Goal: Task Accomplishment & Management: Complete application form

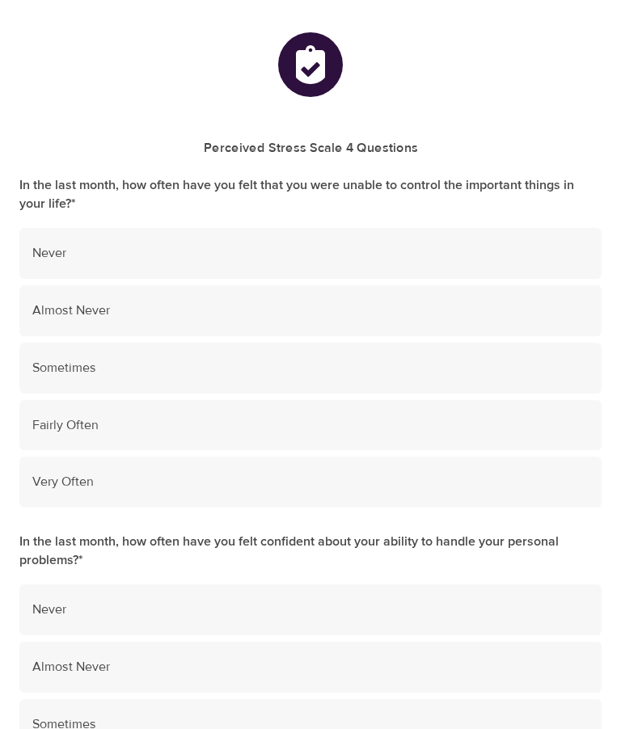
click at [57, 238] on div "Never" at bounding box center [310, 253] width 582 height 51
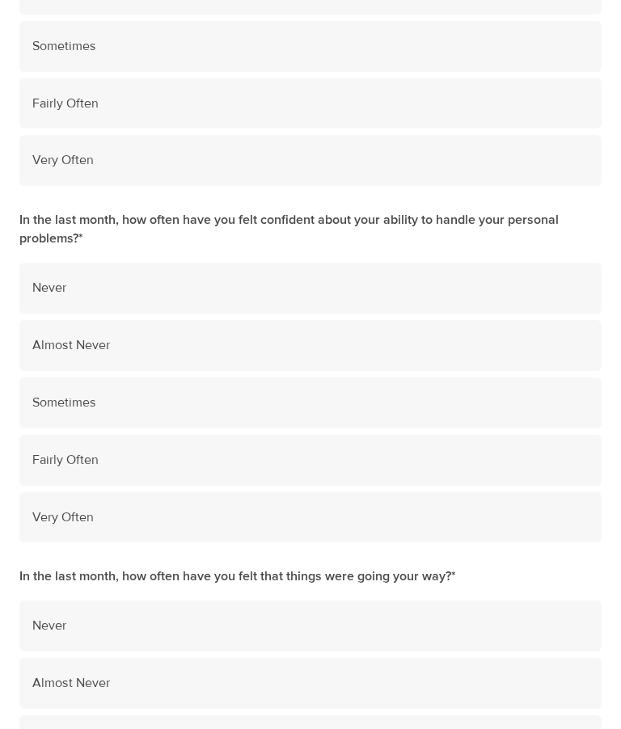
scroll to position [331, 0]
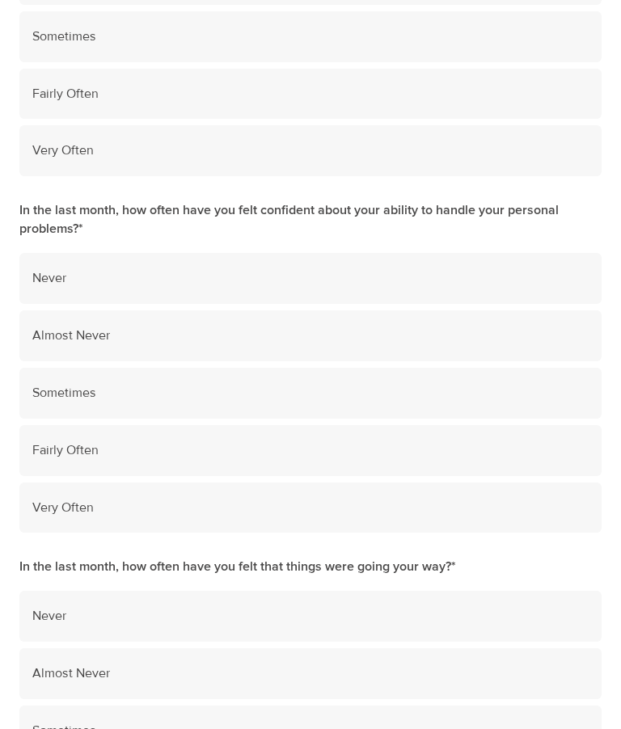
click at [66, 431] on div "Fairly Often" at bounding box center [310, 450] width 582 height 51
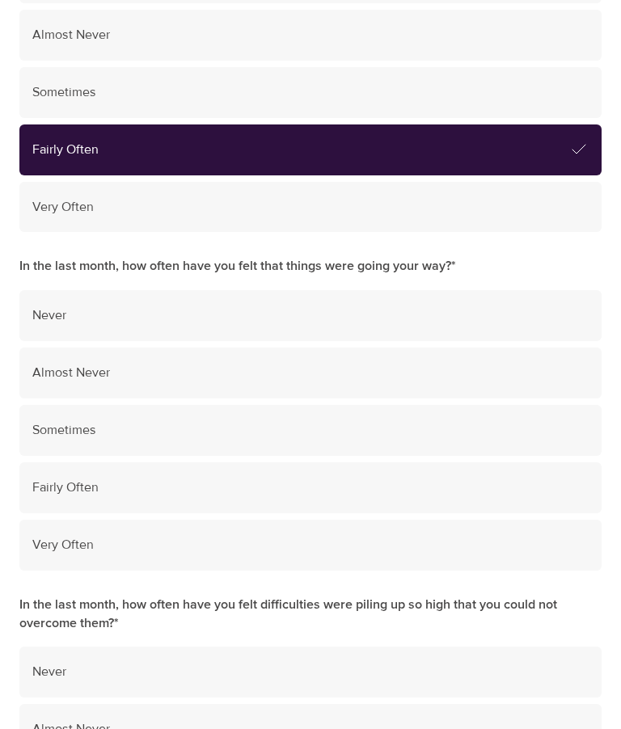
scroll to position [637, 0]
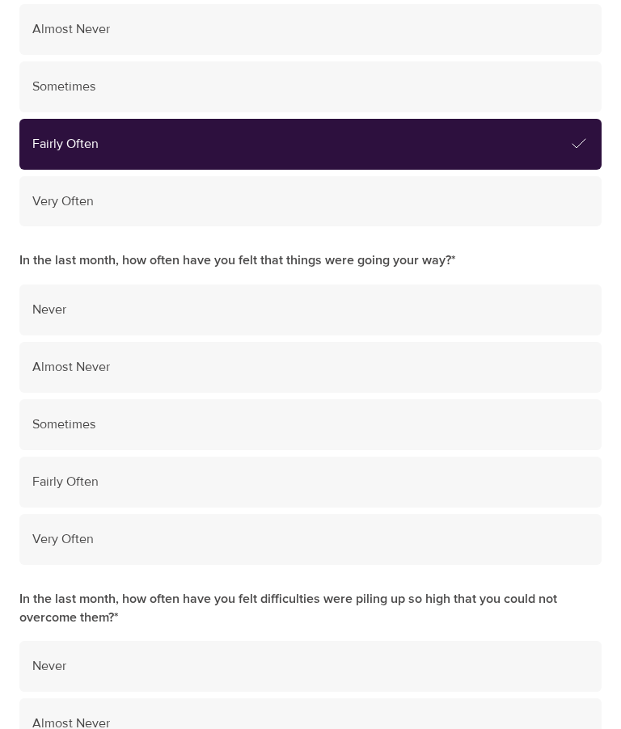
click at [58, 473] on span "Fairly Often" at bounding box center [310, 482] width 556 height 19
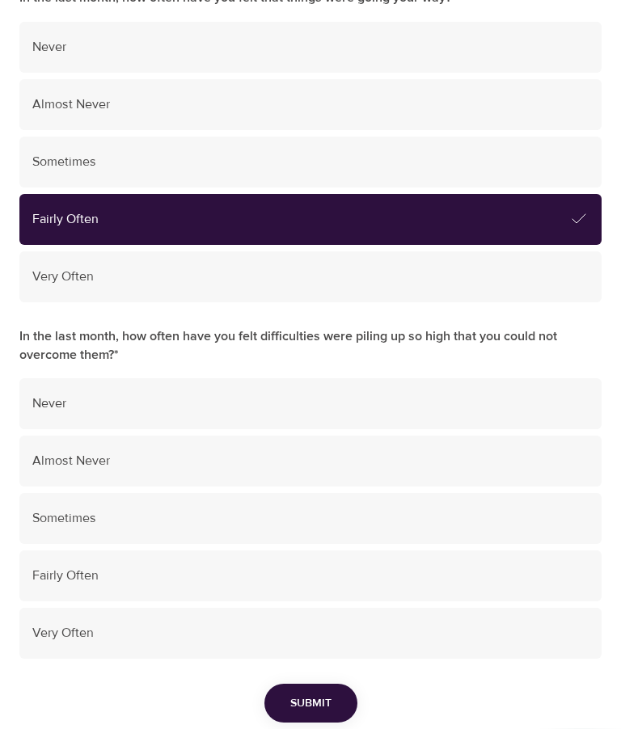
scroll to position [906, 0]
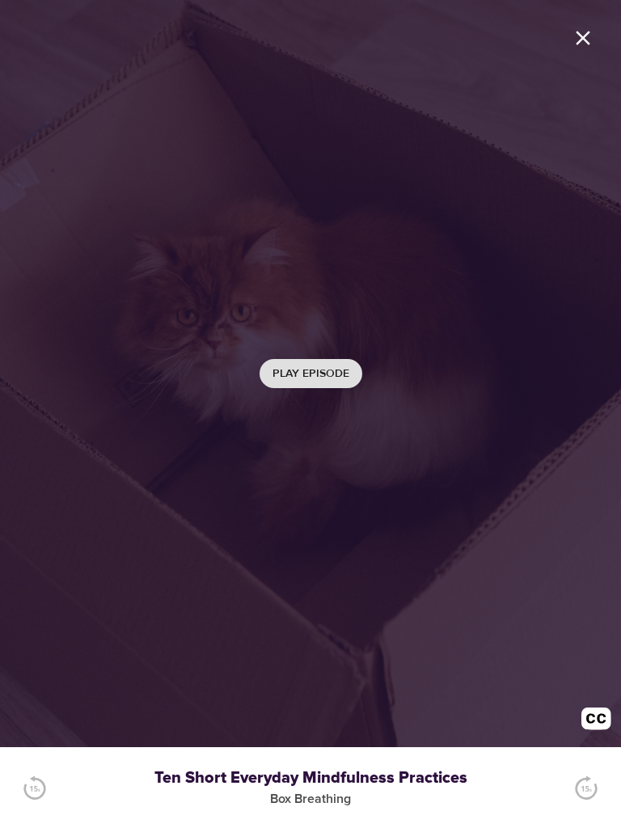
click at [333, 370] on span "Play Episode" at bounding box center [310, 374] width 77 height 20
